Goal: Find specific page/section: Find specific page/section

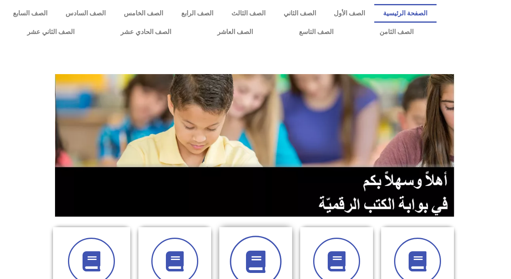
click at [249, 244] on span at bounding box center [256, 261] width 52 height 52
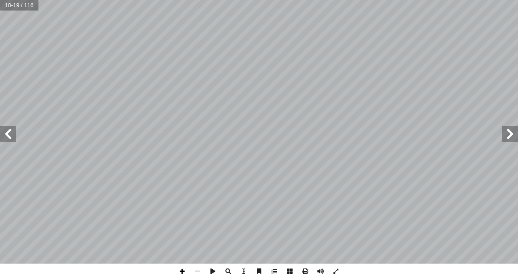
click at [184, 265] on span at bounding box center [181, 270] width 15 height 15
click at [178, 265] on span at bounding box center [181, 270] width 15 height 15
